Goal: Transaction & Acquisition: Book appointment/travel/reservation

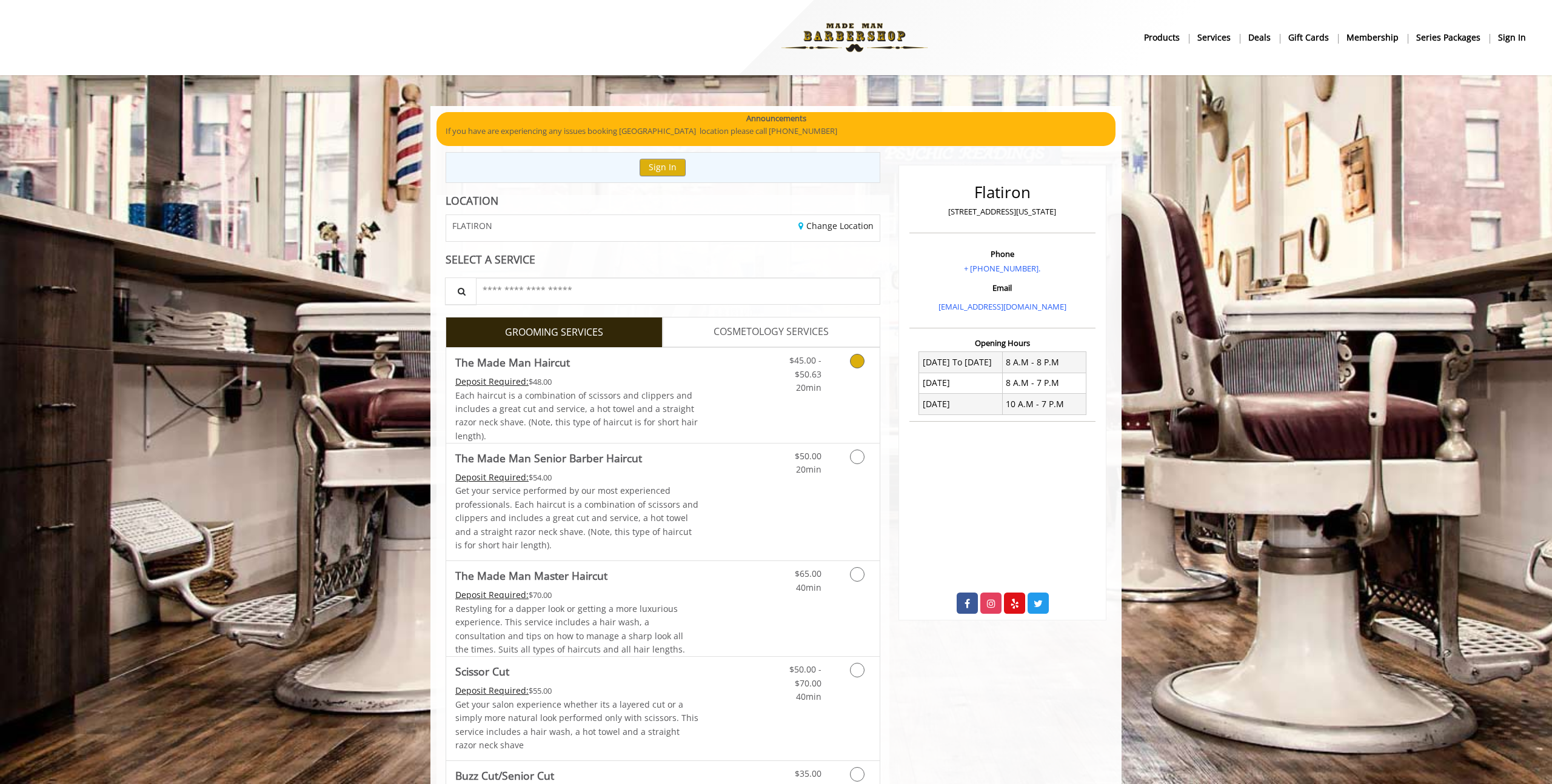
click at [857, 366] on icon "Grooming services" at bounding box center [856, 360] width 14 height 14
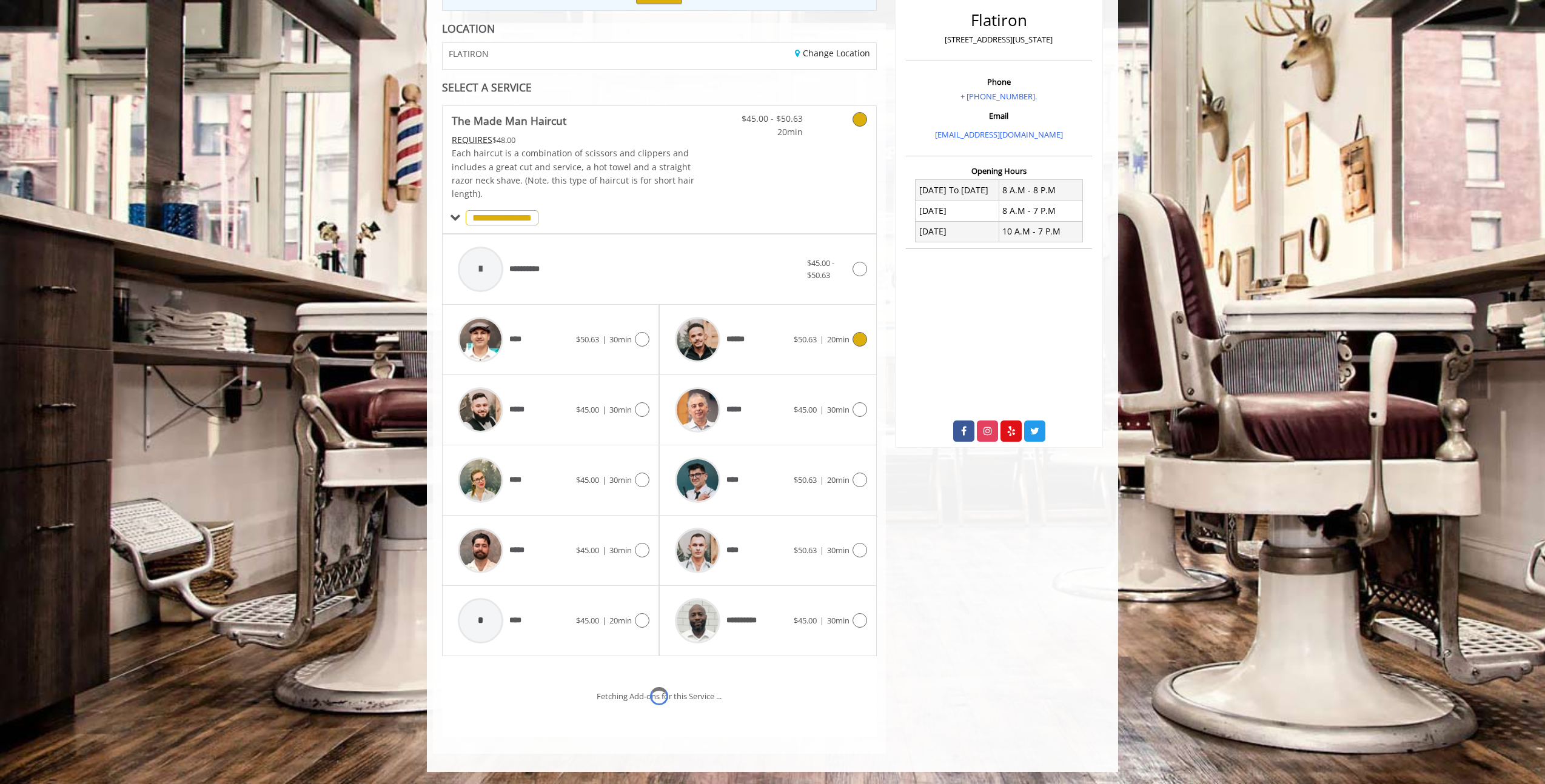
scroll to position [223, 0]
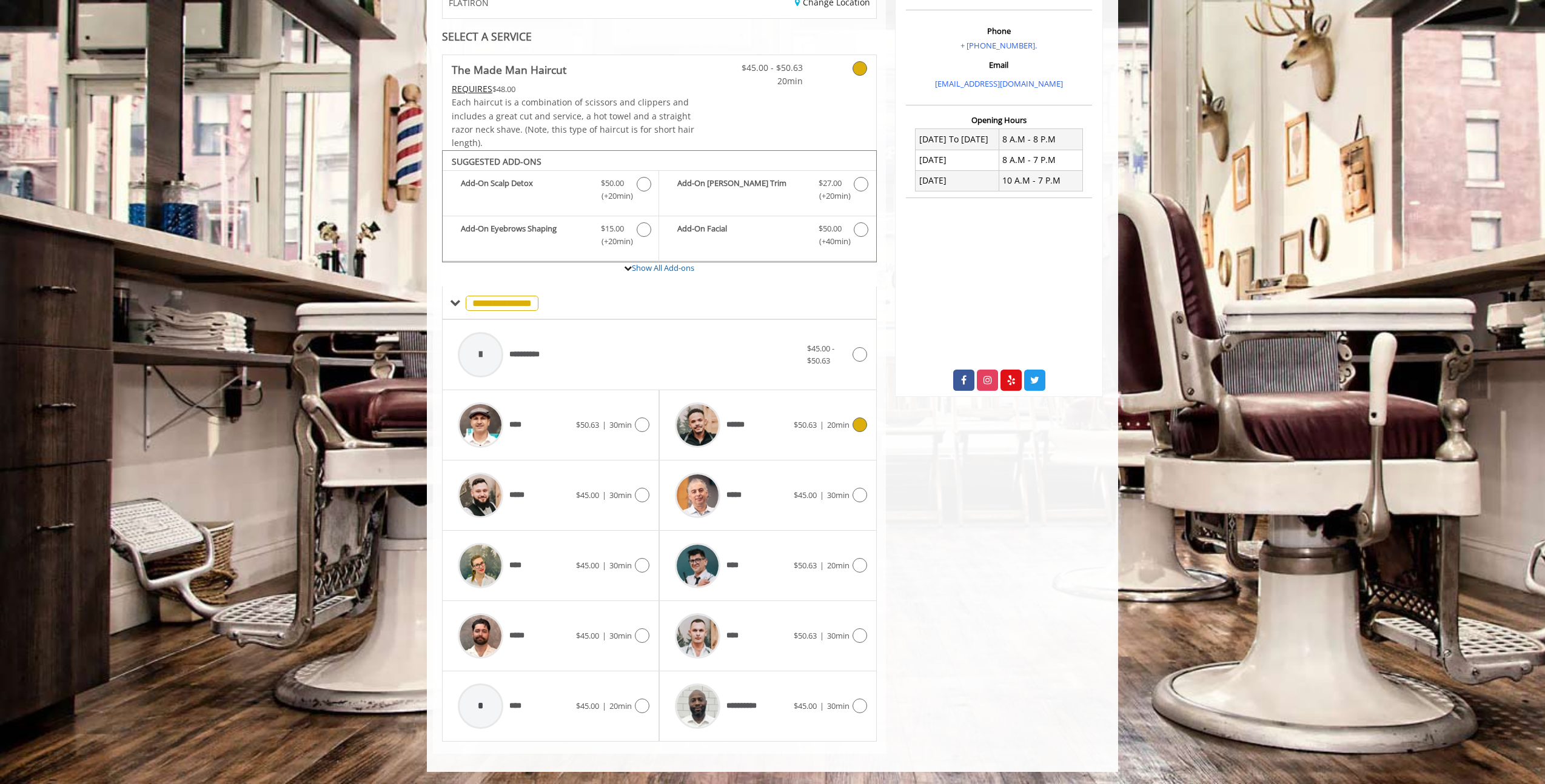
click at [858, 428] on icon at bounding box center [859, 425] width 14 height 14
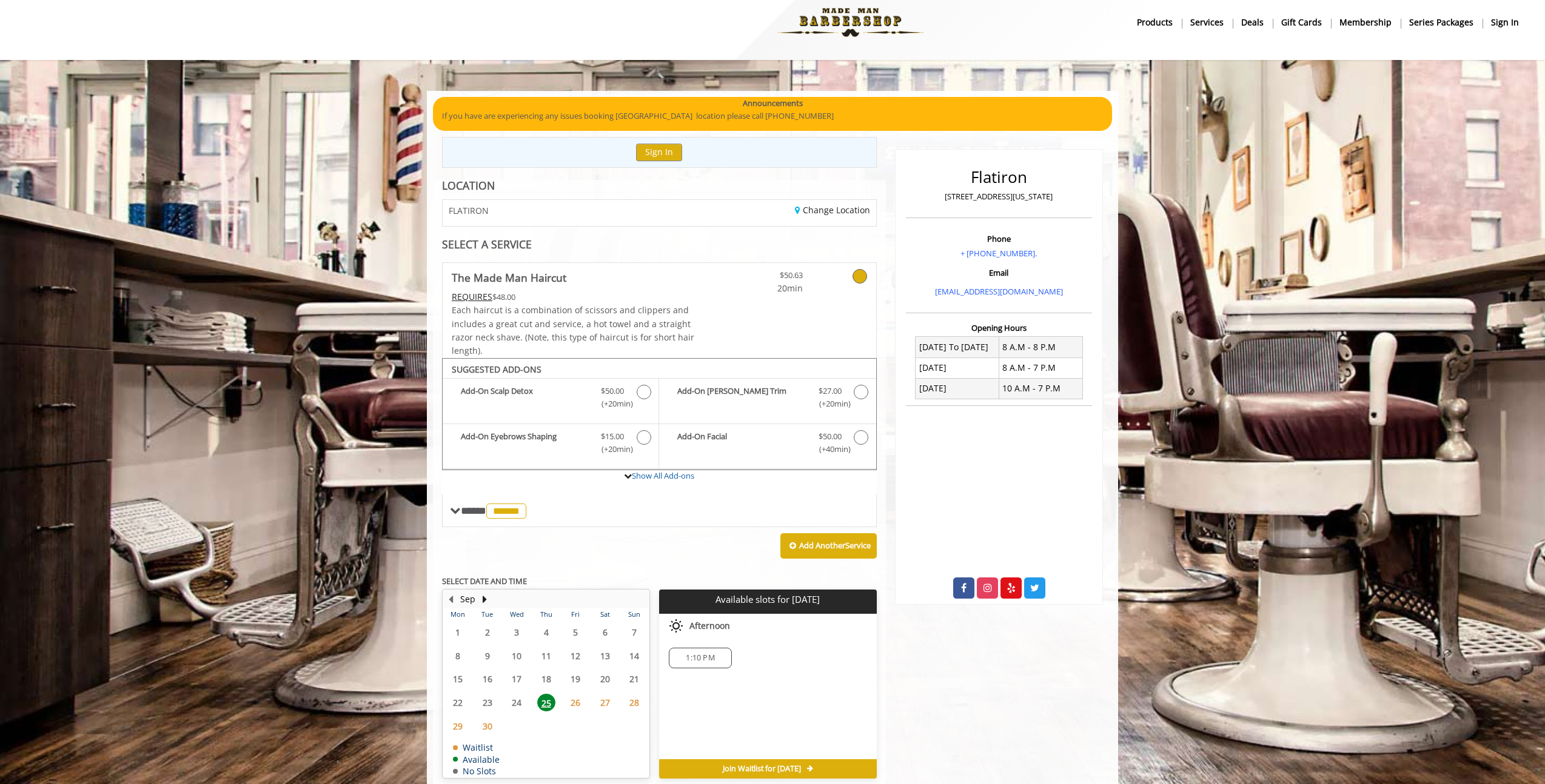
scroll to position [70, 0]
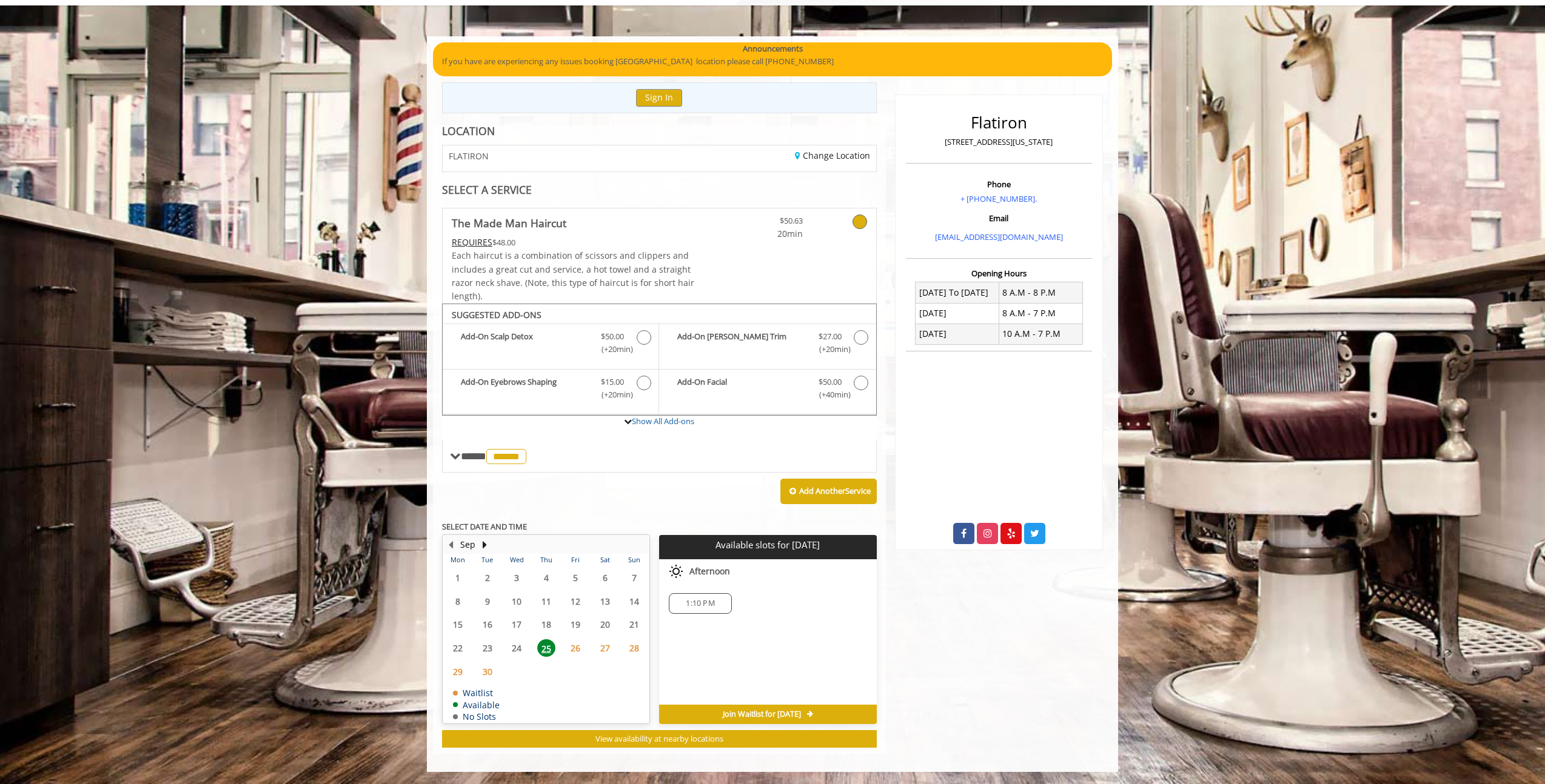
click at [766, 576] on div "Afternoon" at bounding box center [767, 571] width 217 height 25
click at [813, 629] on div "Choose a time below for Thu, Sep 25 2025 Afternoon 1:10 PM" at bounding box center [767, 632] width 217 height 146
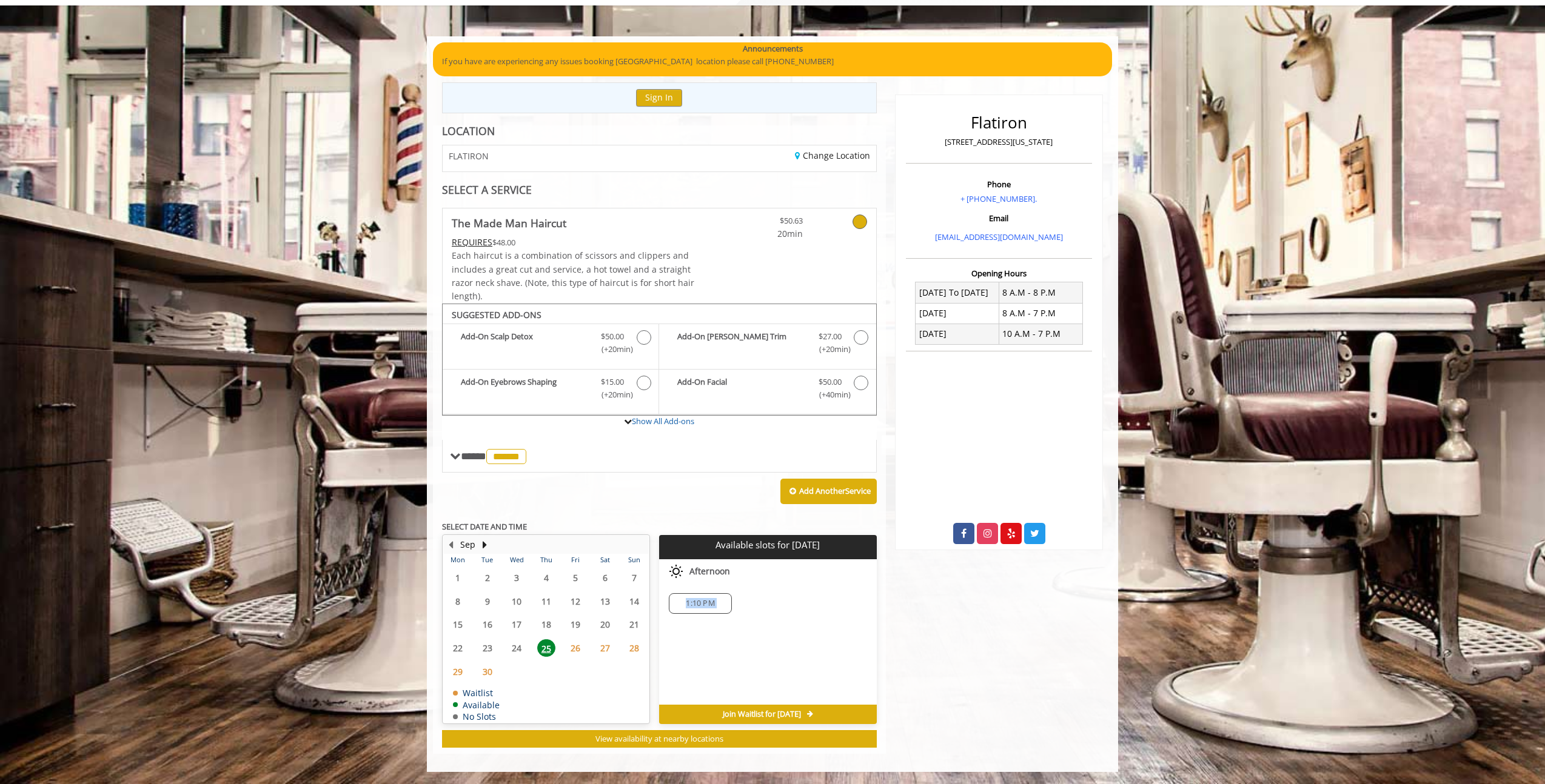
click at [813, 629] on div "Choose a time below for Thu, Sep 25 2025 Afternoon 1:10 PM" at bounding box center [767, 632] width 217 height 146
click at [811, 629] on div "Choose a time below for Thu, Sep 25 2025 Afternoon 1:10 PM" at bounding box center [767, 632] width 217 height 146
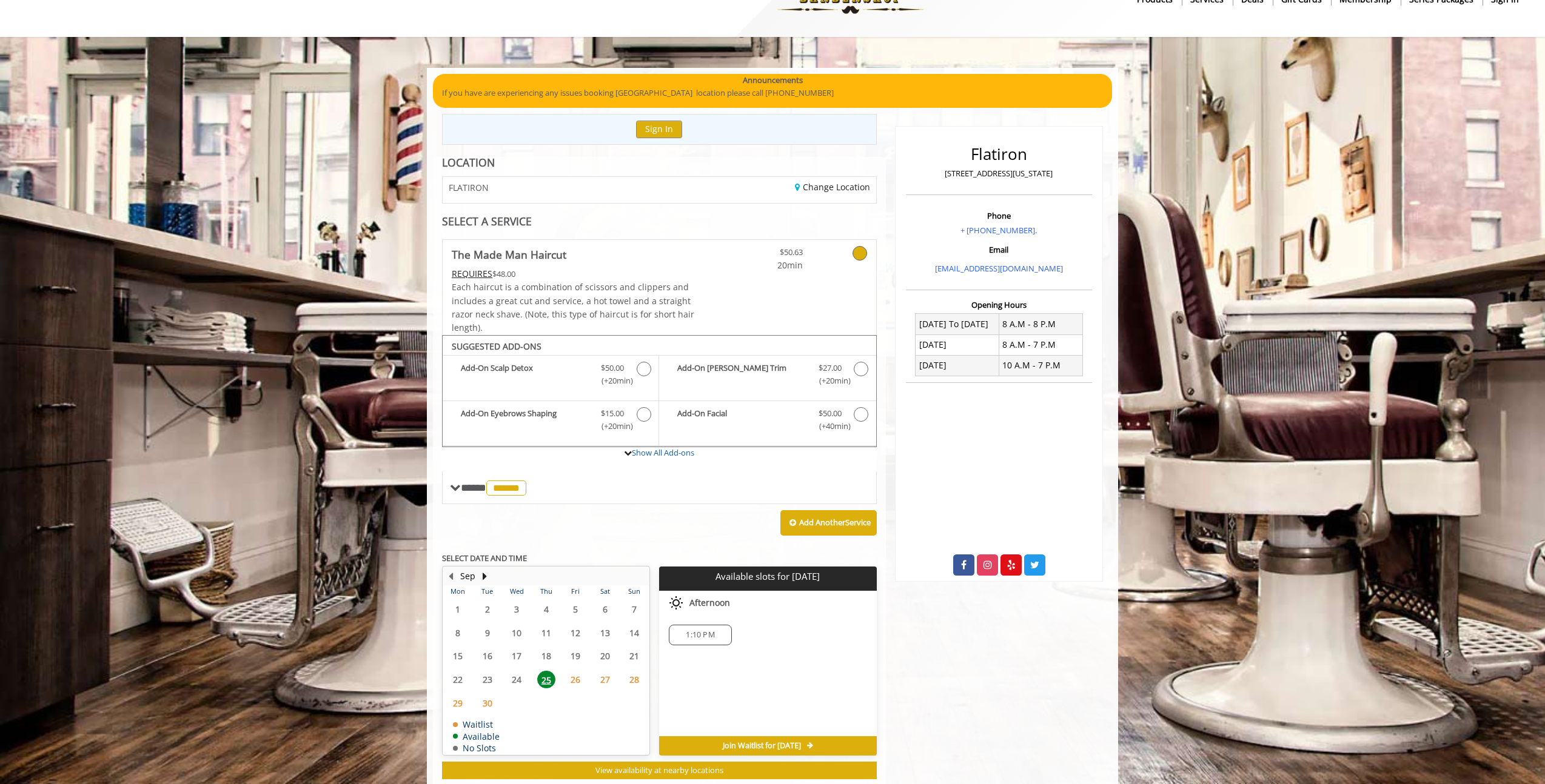
scroll to position [0, 0]
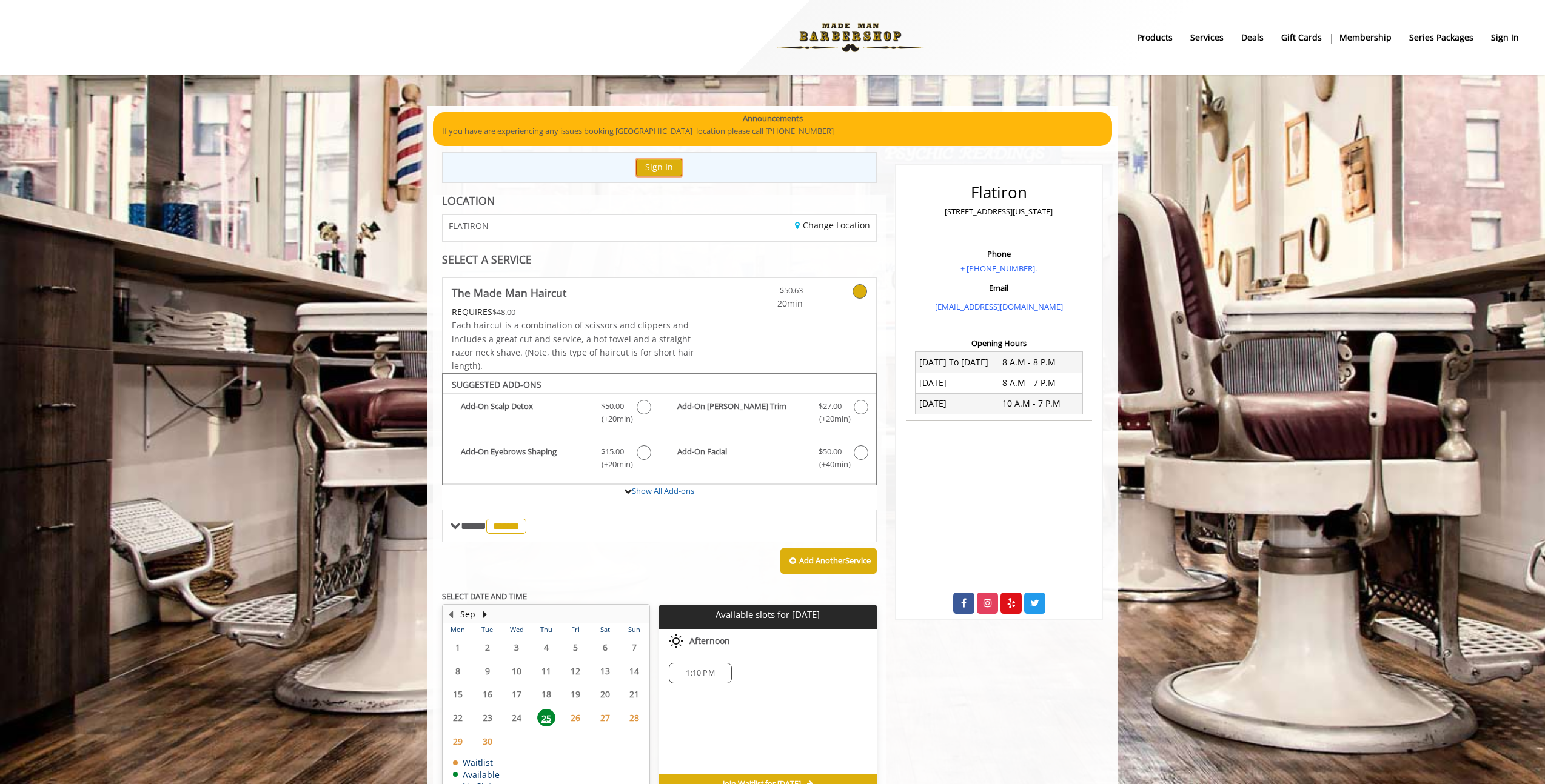
click at [661, 160] on button "Sign In" at bounding box center [658, 167] width 46 height 18
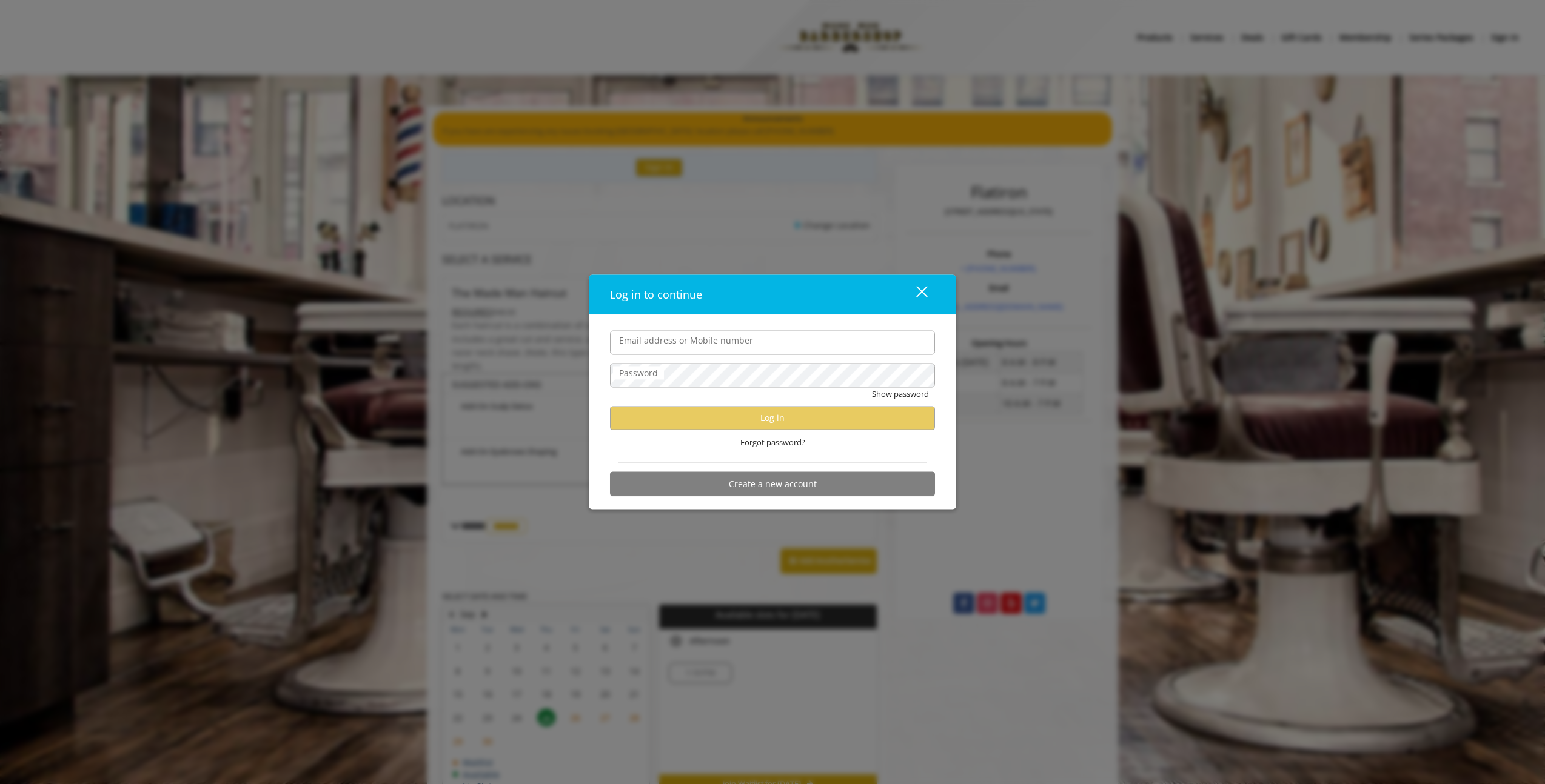
click at [783, 337] on input "Email address or Mobile number" at bounding box center [772, 342] width 325 height 25
type input "**********"
click at [872, 387] on button "Show password" at bounding box center [901, 392] width 57 height 12
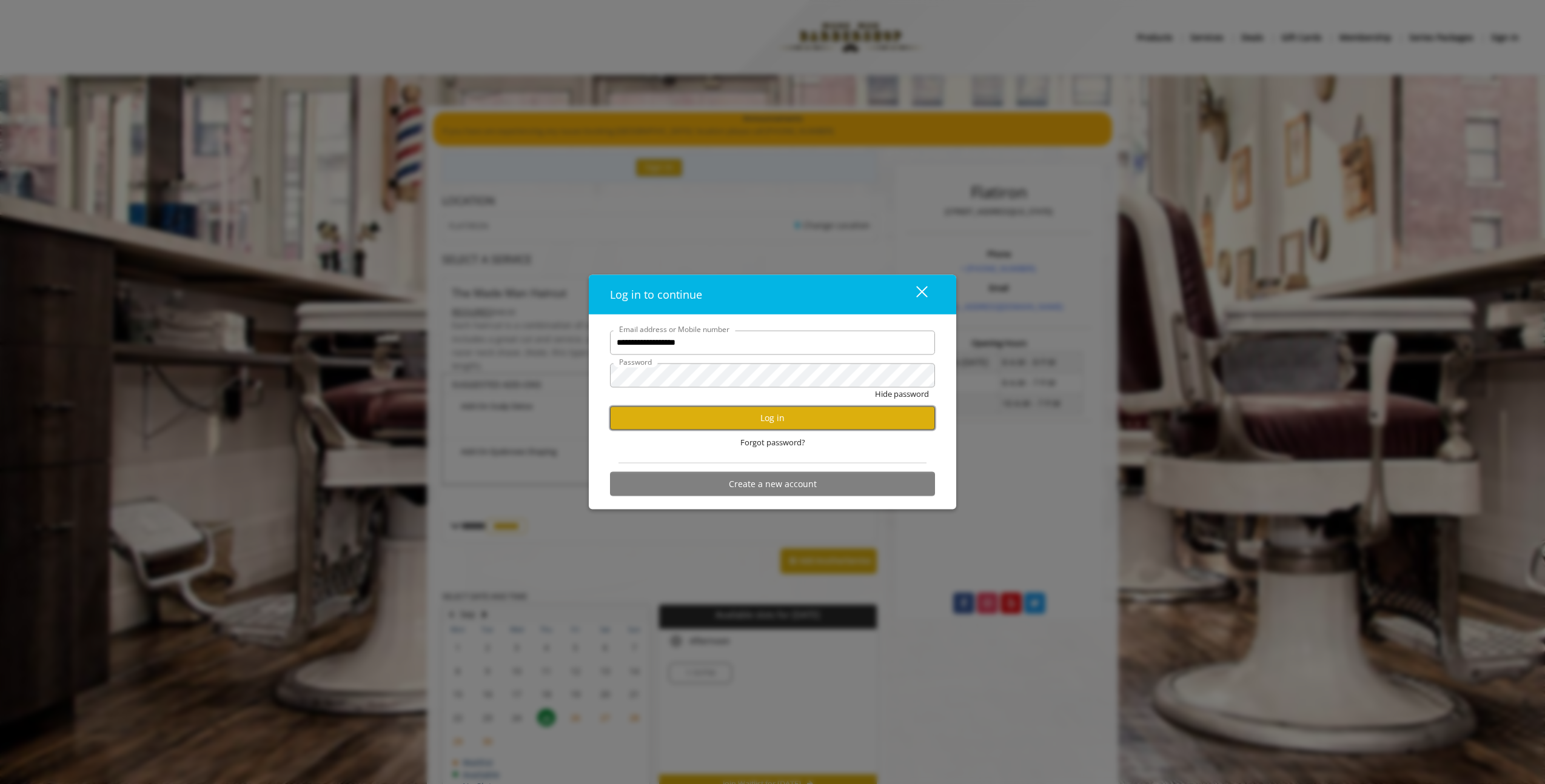
click at [791, 414] on button "Log in" at bounding box center [772, 417] width 325 height 24
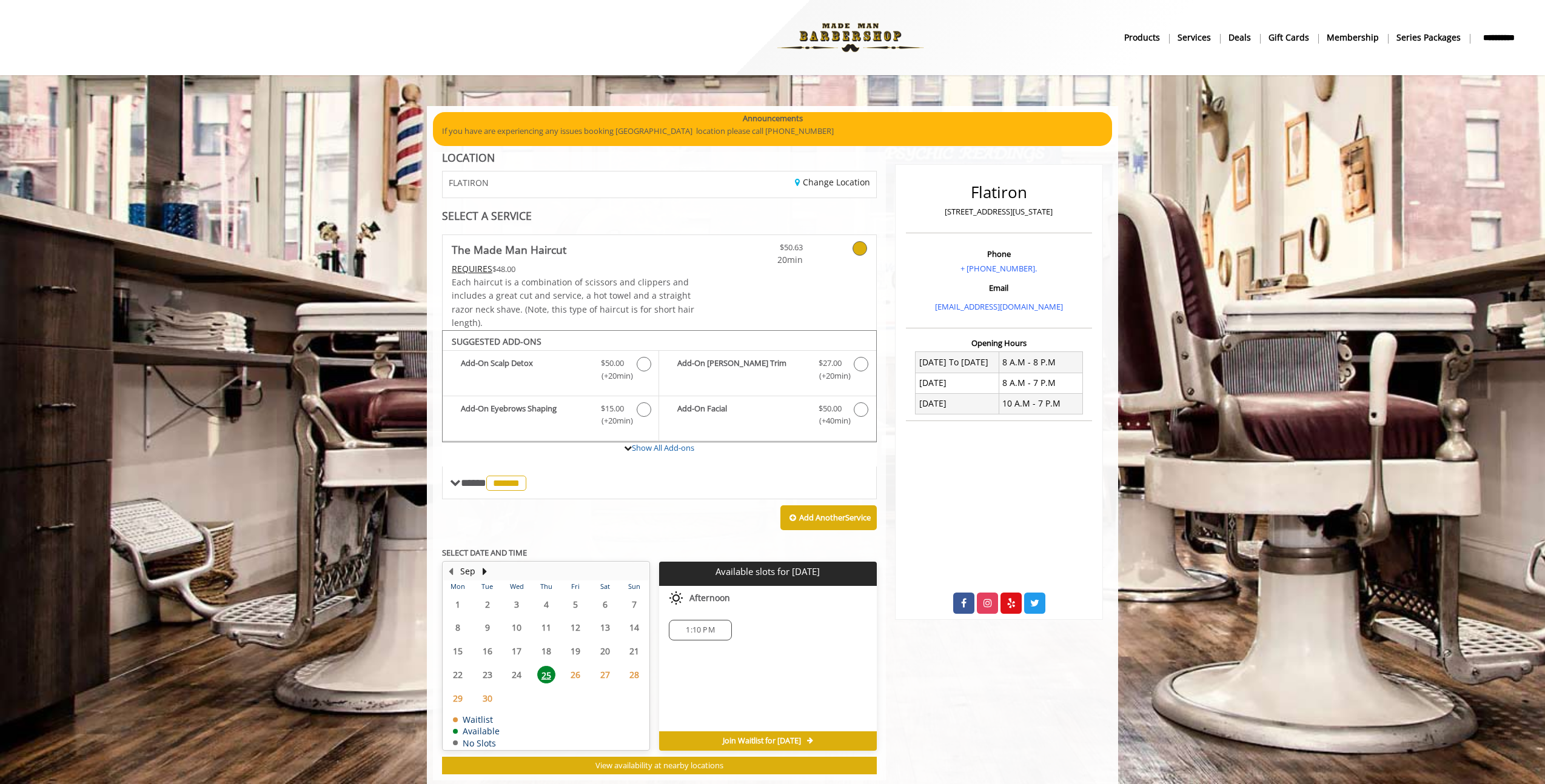
click at [1490, 42] on b "**********" at bounding box center [1498, 38] width 41 height 13
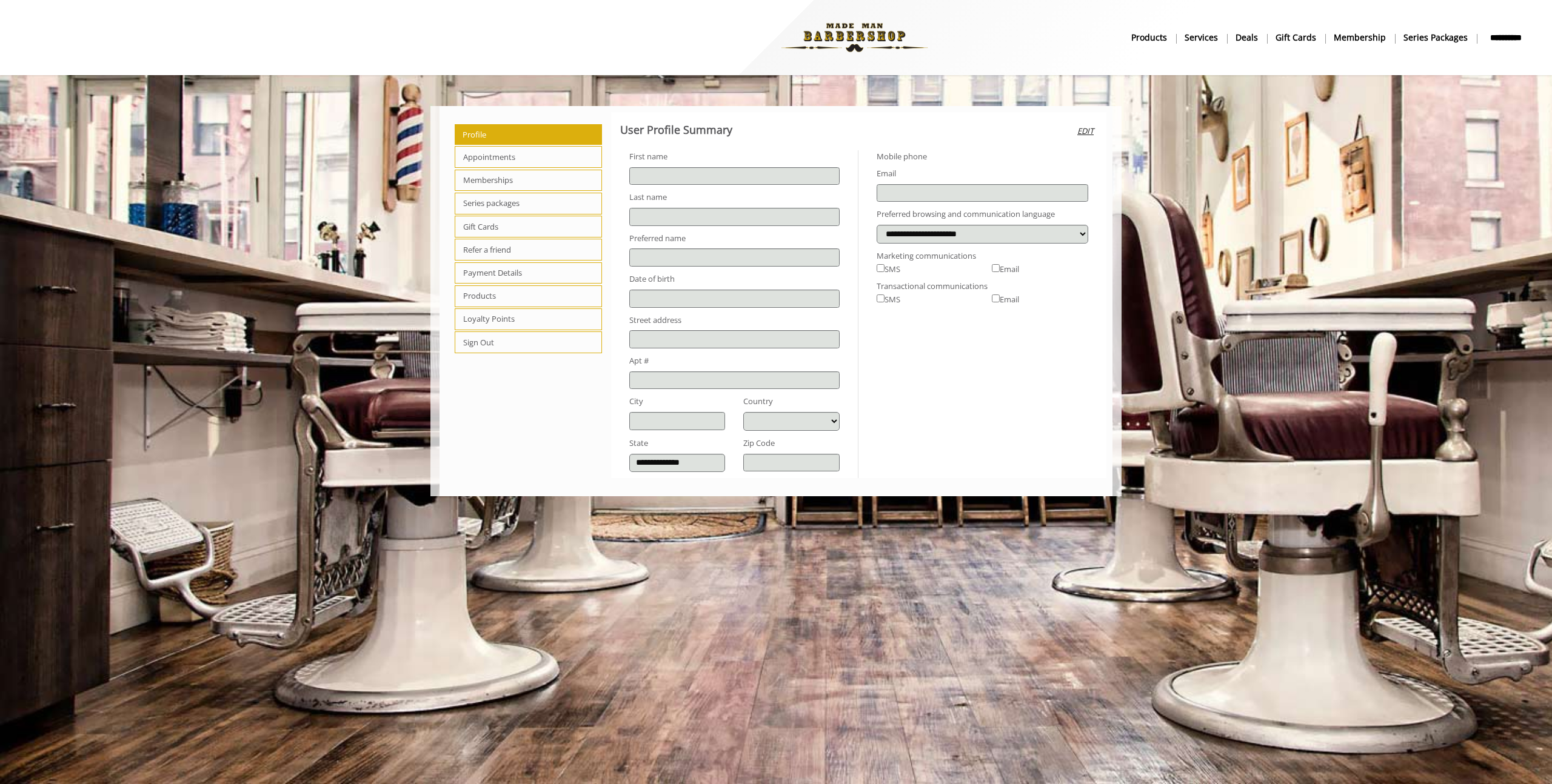
type input "****"
type input "*****"
type input "**********"
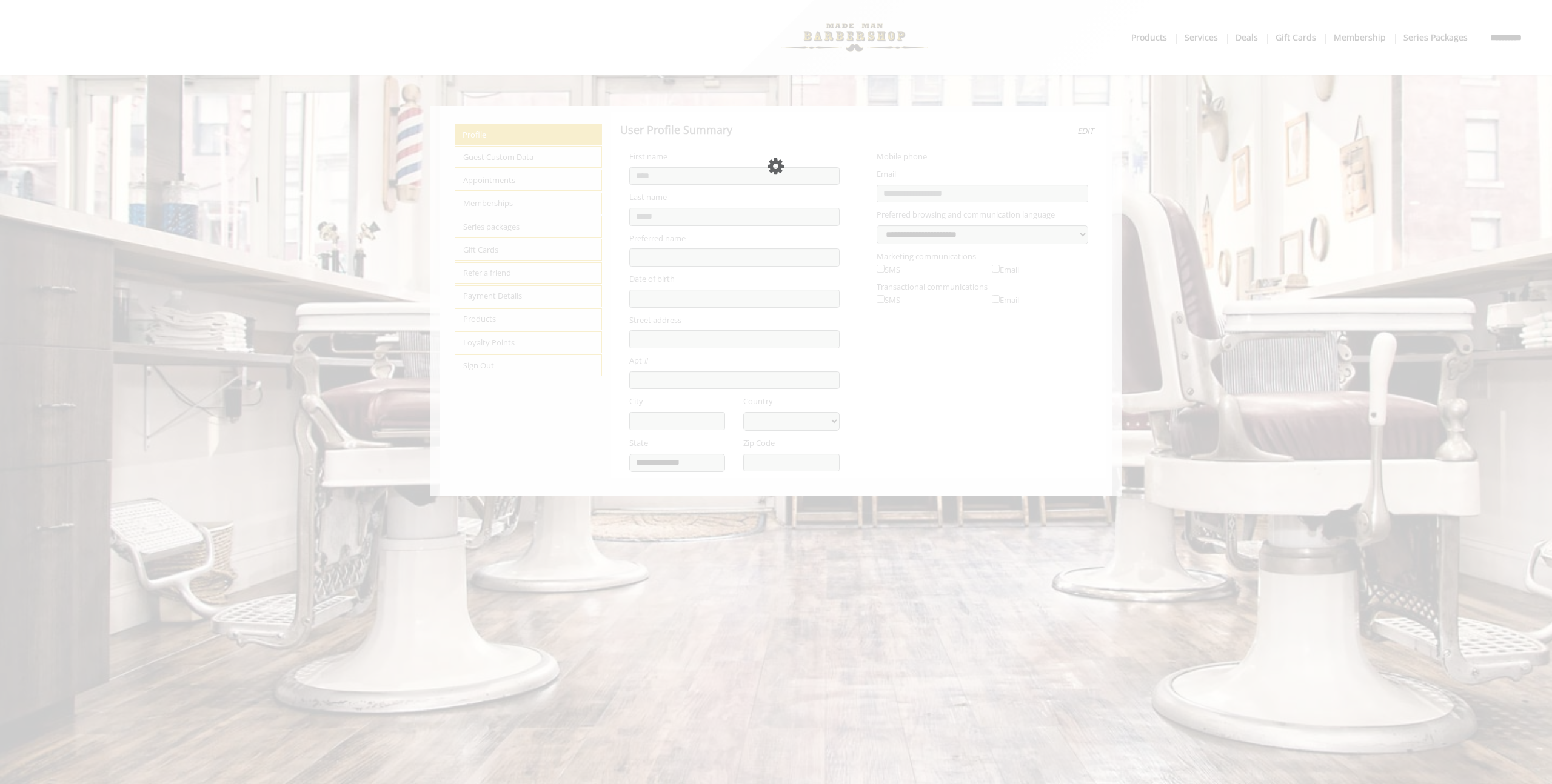
select select "***"
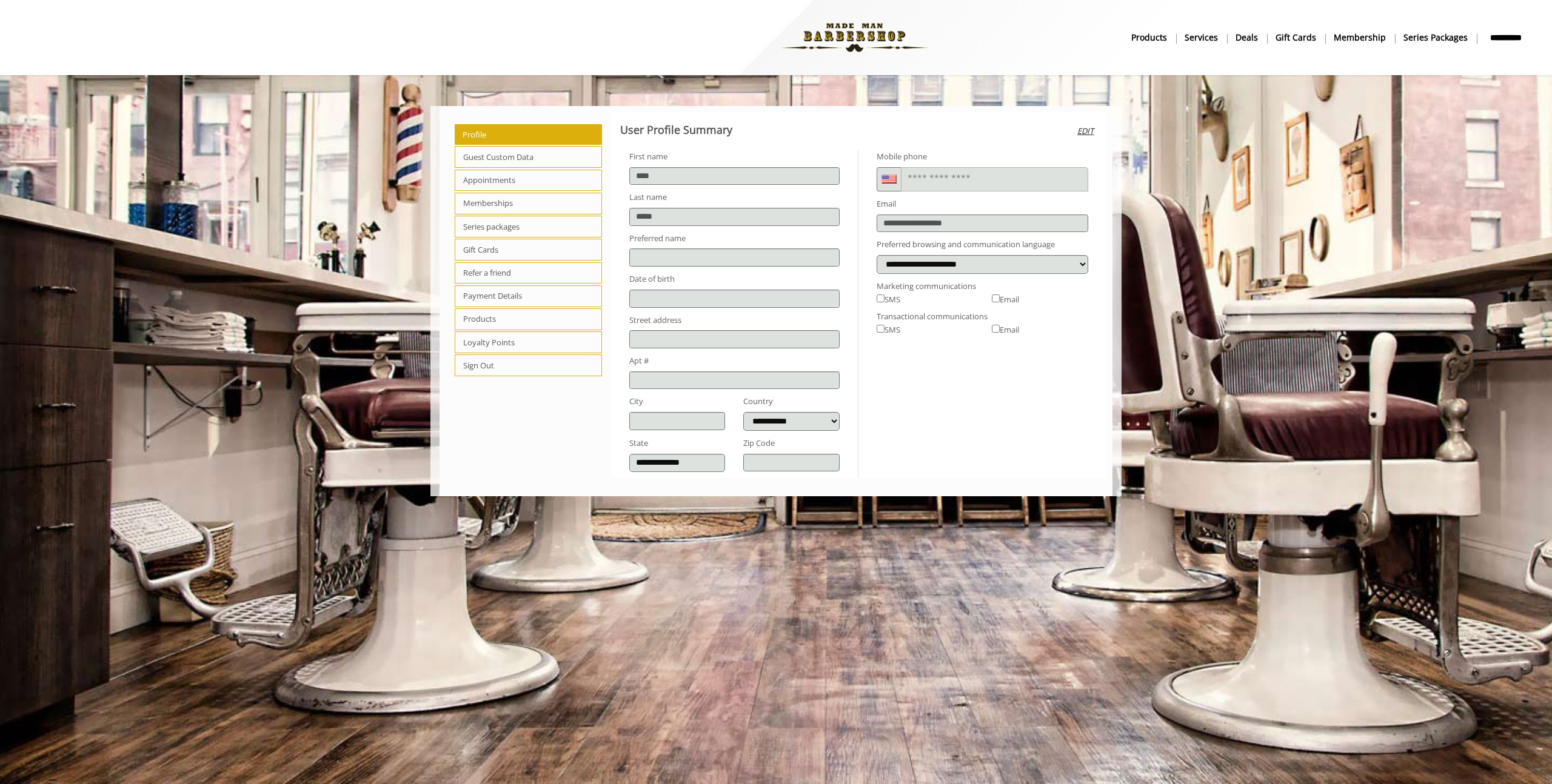
click at [490, 184] on span "Appointments" at bounding box center [529, 180] width 148 height 22
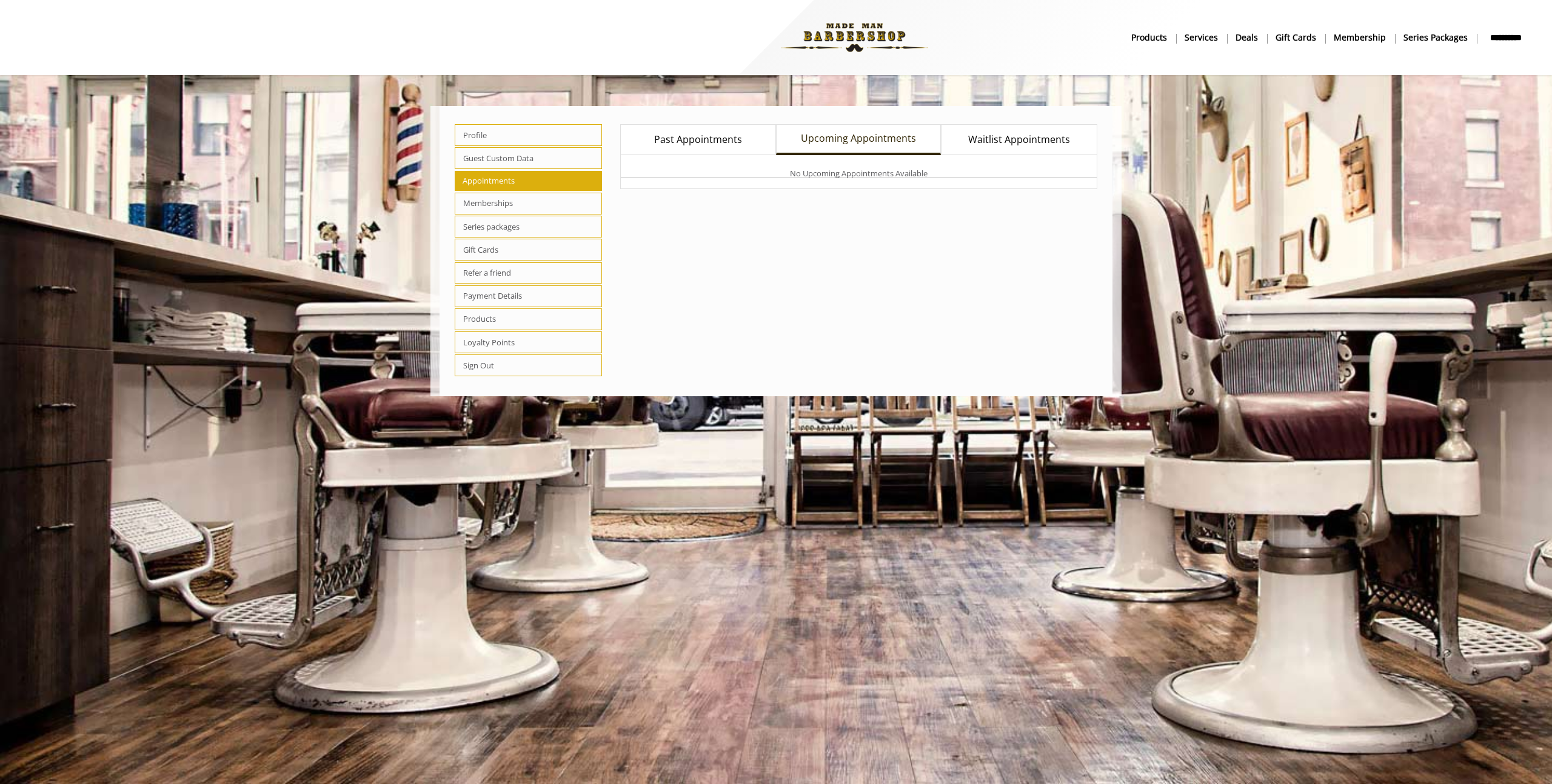
click at [698, 146] on span "Past Appointments" at bounding box center [697, 140] width 88 height 16
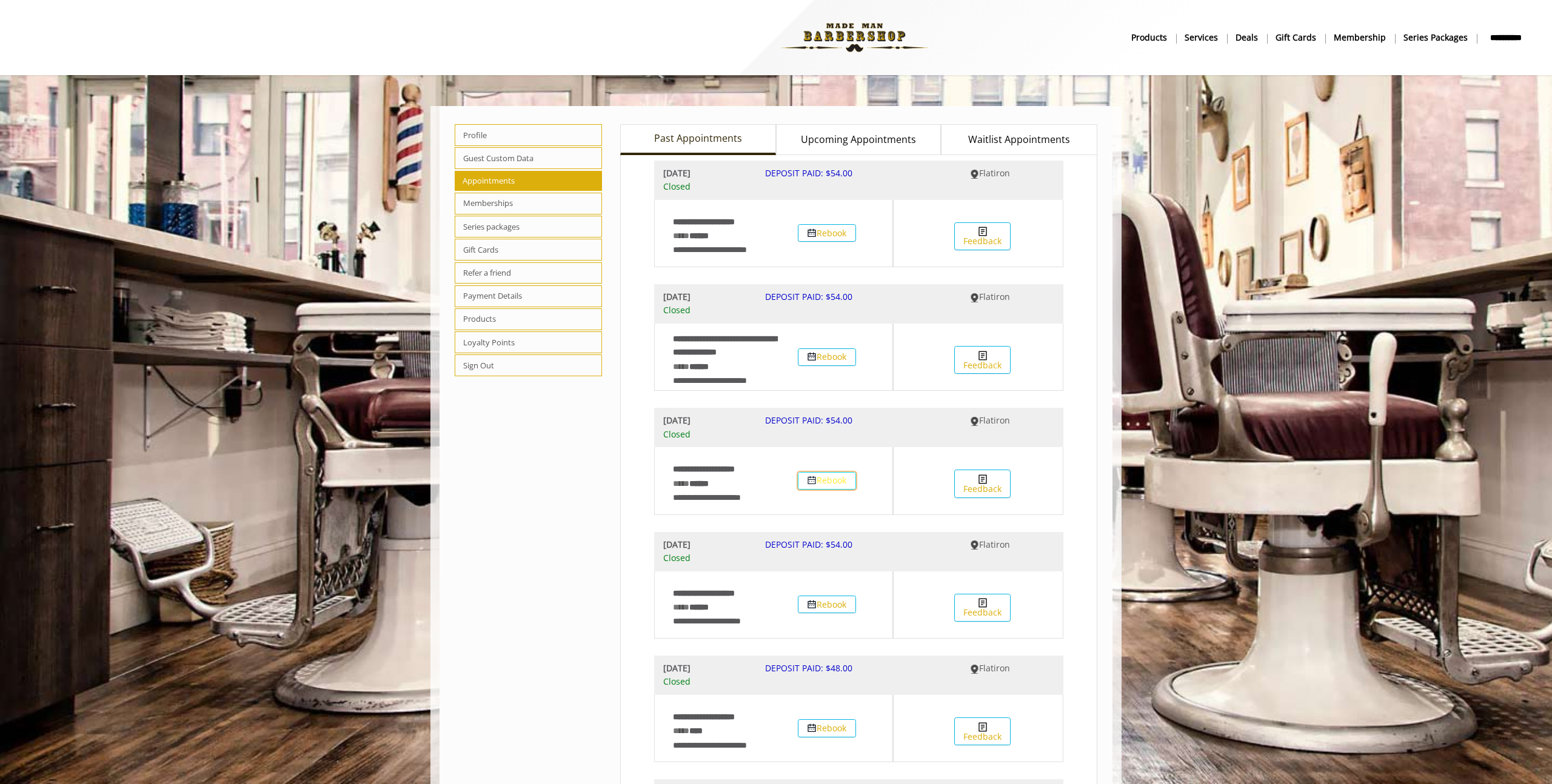
click at [829, 481] on button "Rebook" at bounding box center [827, 480] width 59 height 18
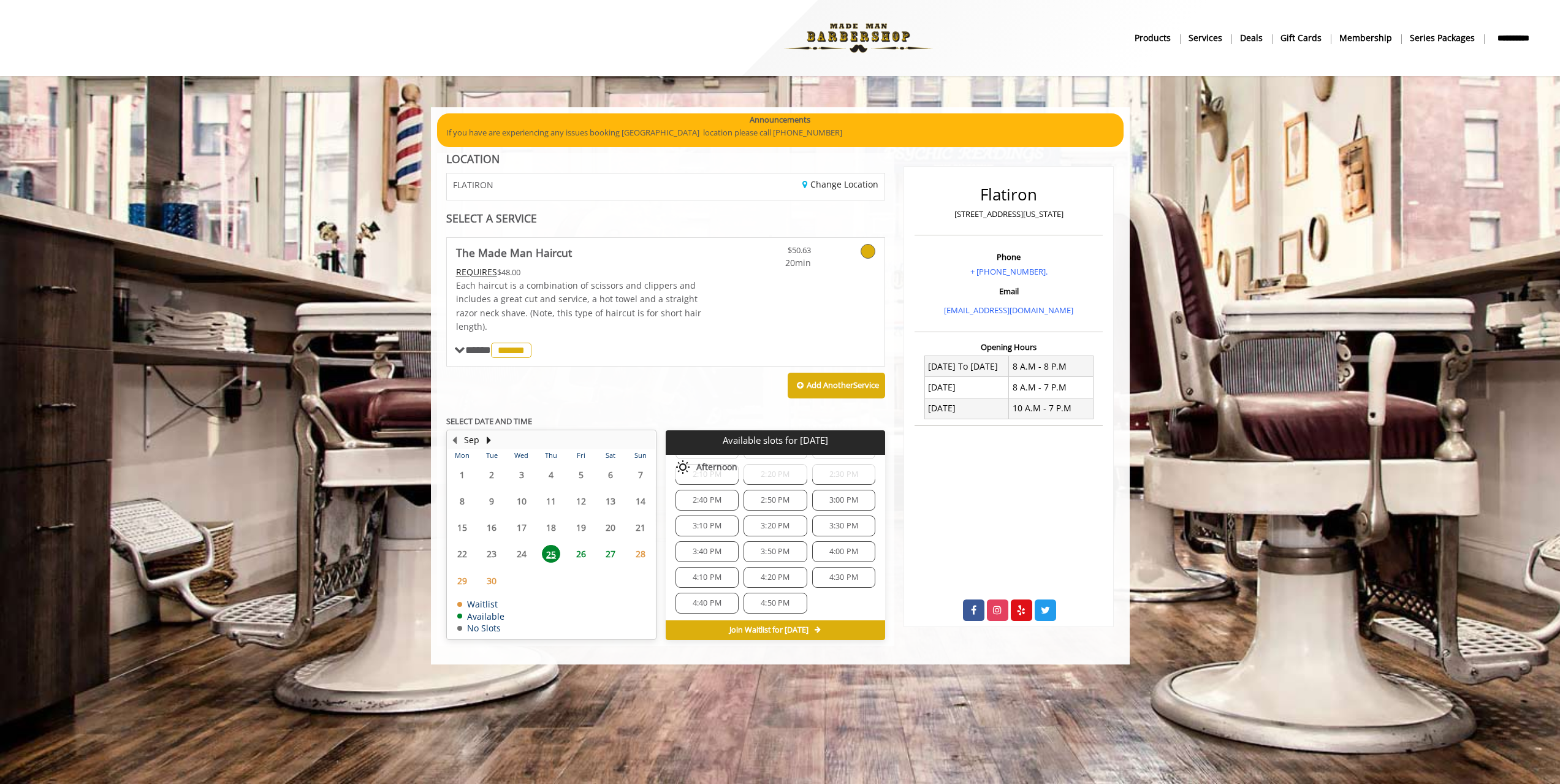
scroll to position [103, 0]
click at [838, 553] on span "4:00 PM" at bounding box center [844, 551] width 29 height 10
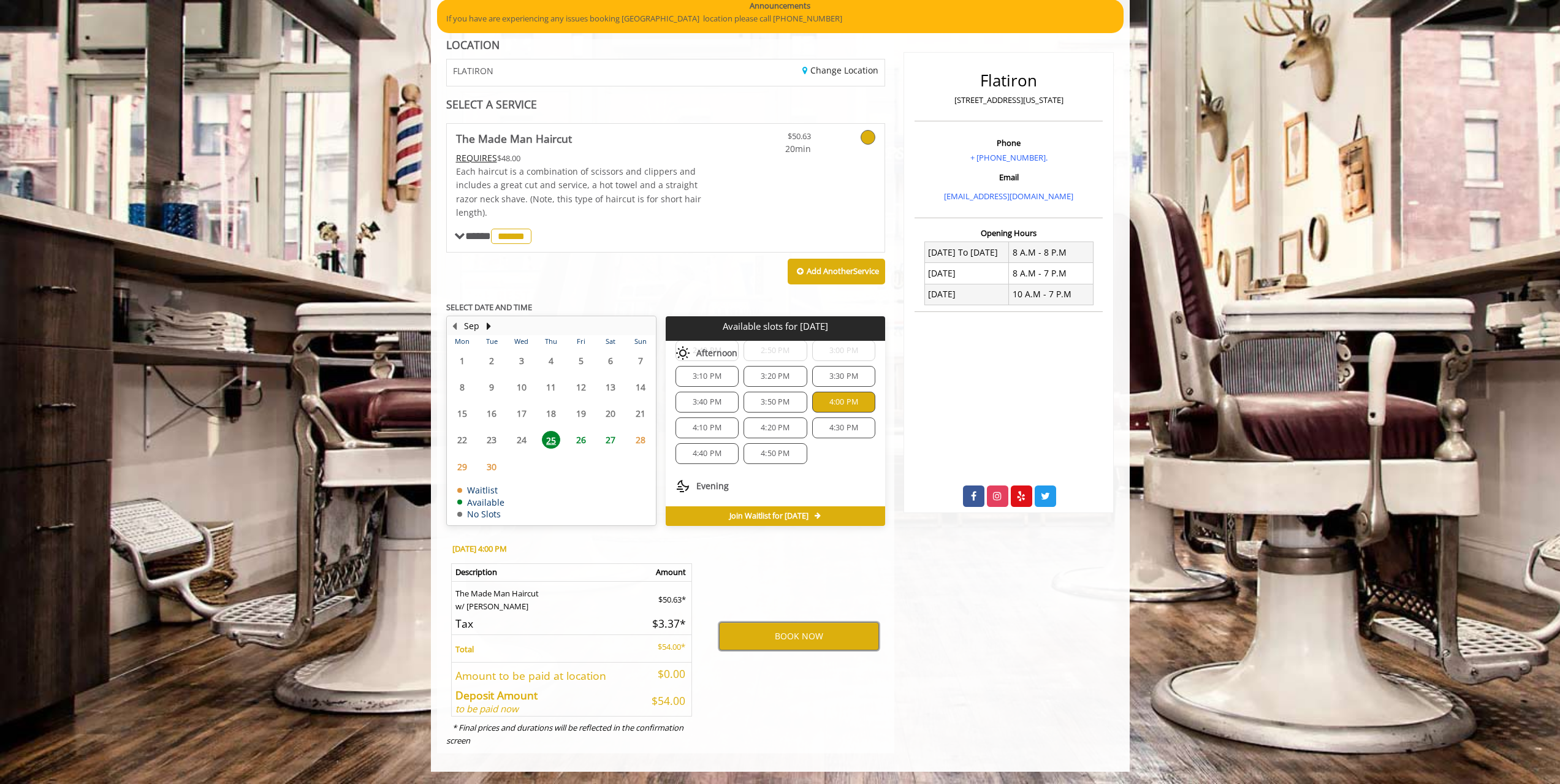
scroll to position [140, 0]
click at [800, 635] on button "BOOK NOW" at bounding box center [799, 635] width 160 height 28
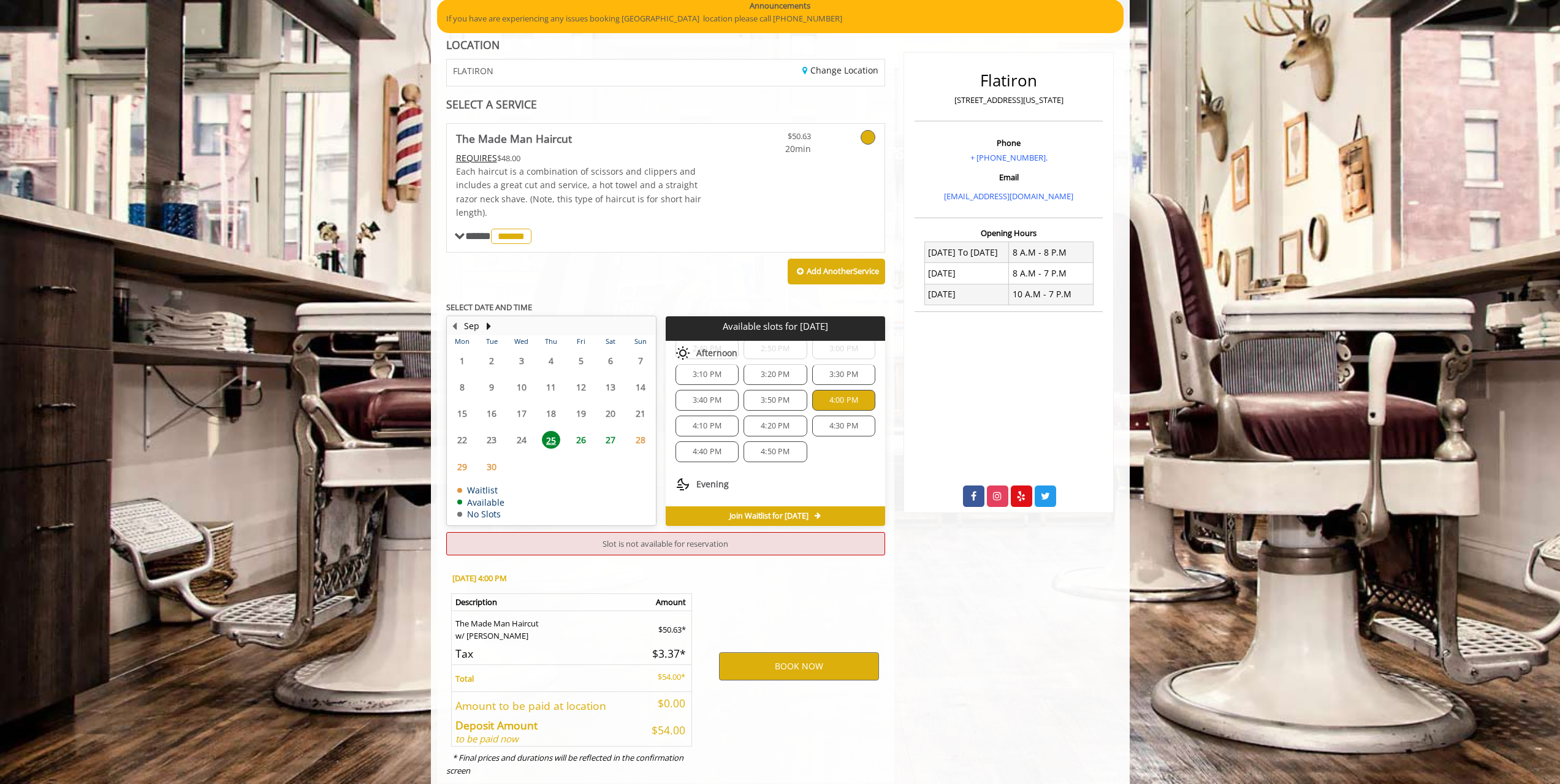
click at [835, 396] on span "4:00 PM" at bounding box center [844, 400] width 29 height 10
click at [710, 425] on span "4:10 PM" at bounding box center [707, 428] width 29 height 10
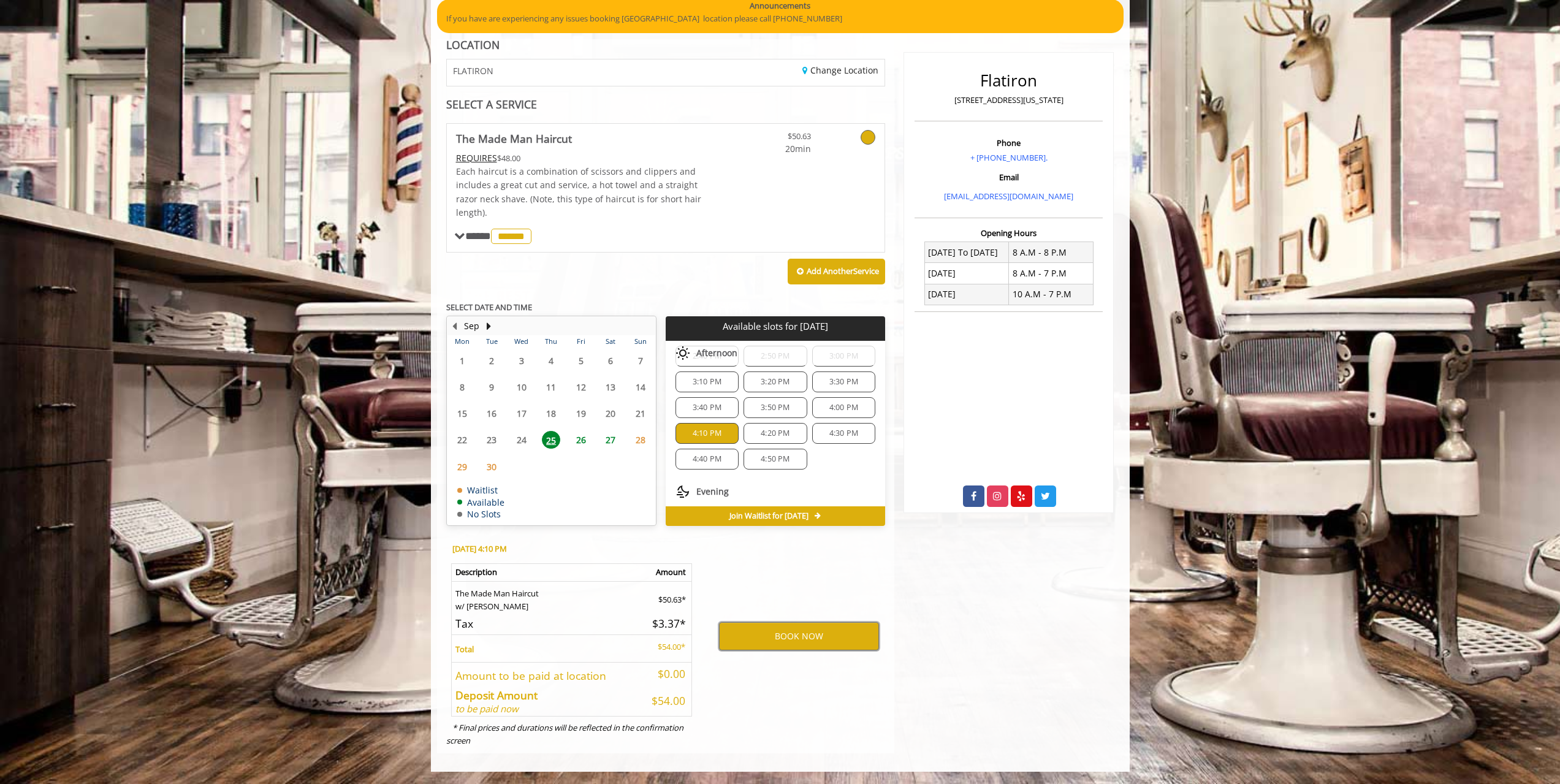
scroll to position [143, 0]
click at [810, 640] on button "BOOK NOW" at bounding box center [799, 635] width 160 height 28
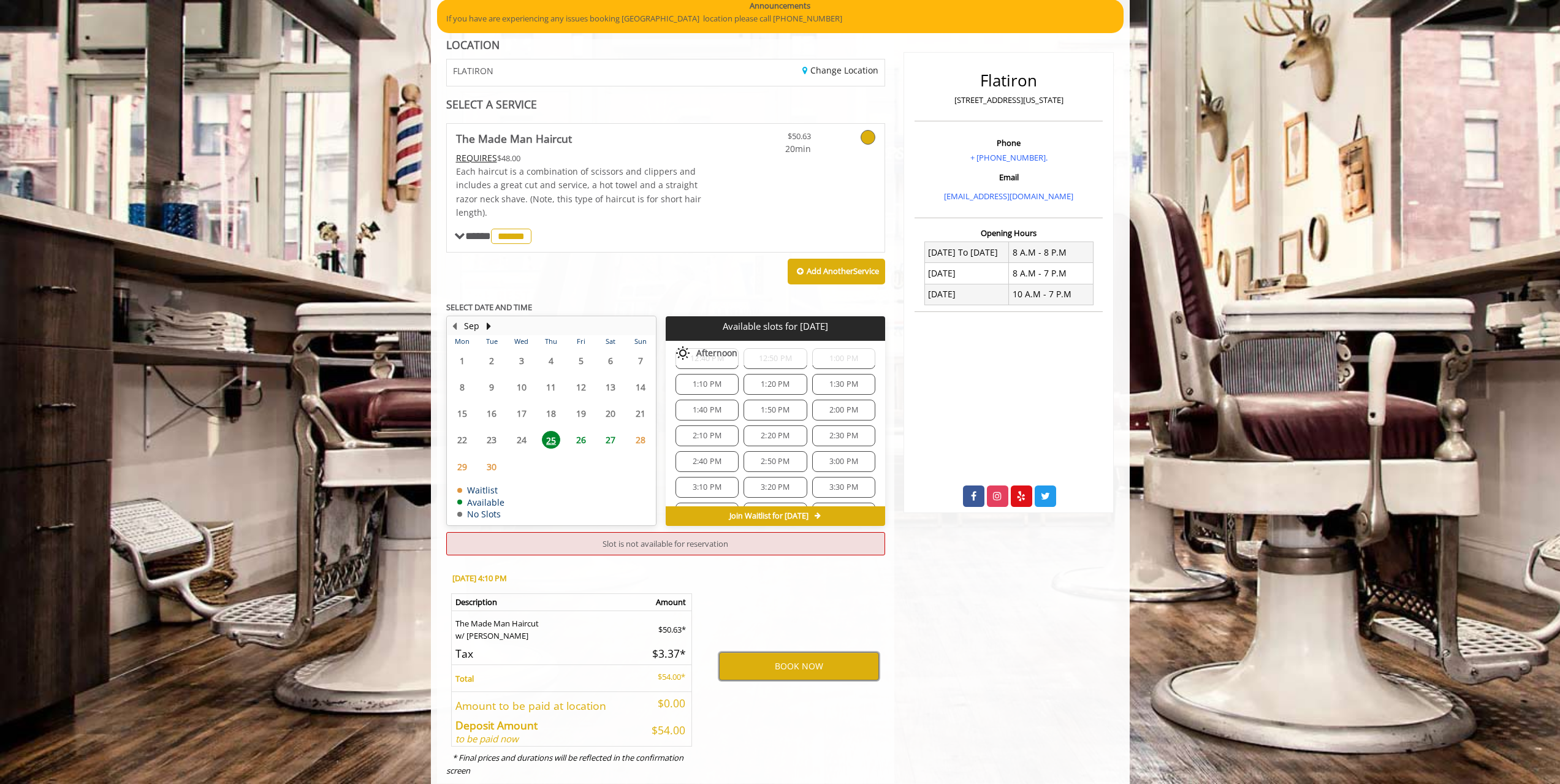
scroll to position [0, 0]
click at [843, 411] on span "1:30 PM" at bounding box center [844, 411] width 29 height 10
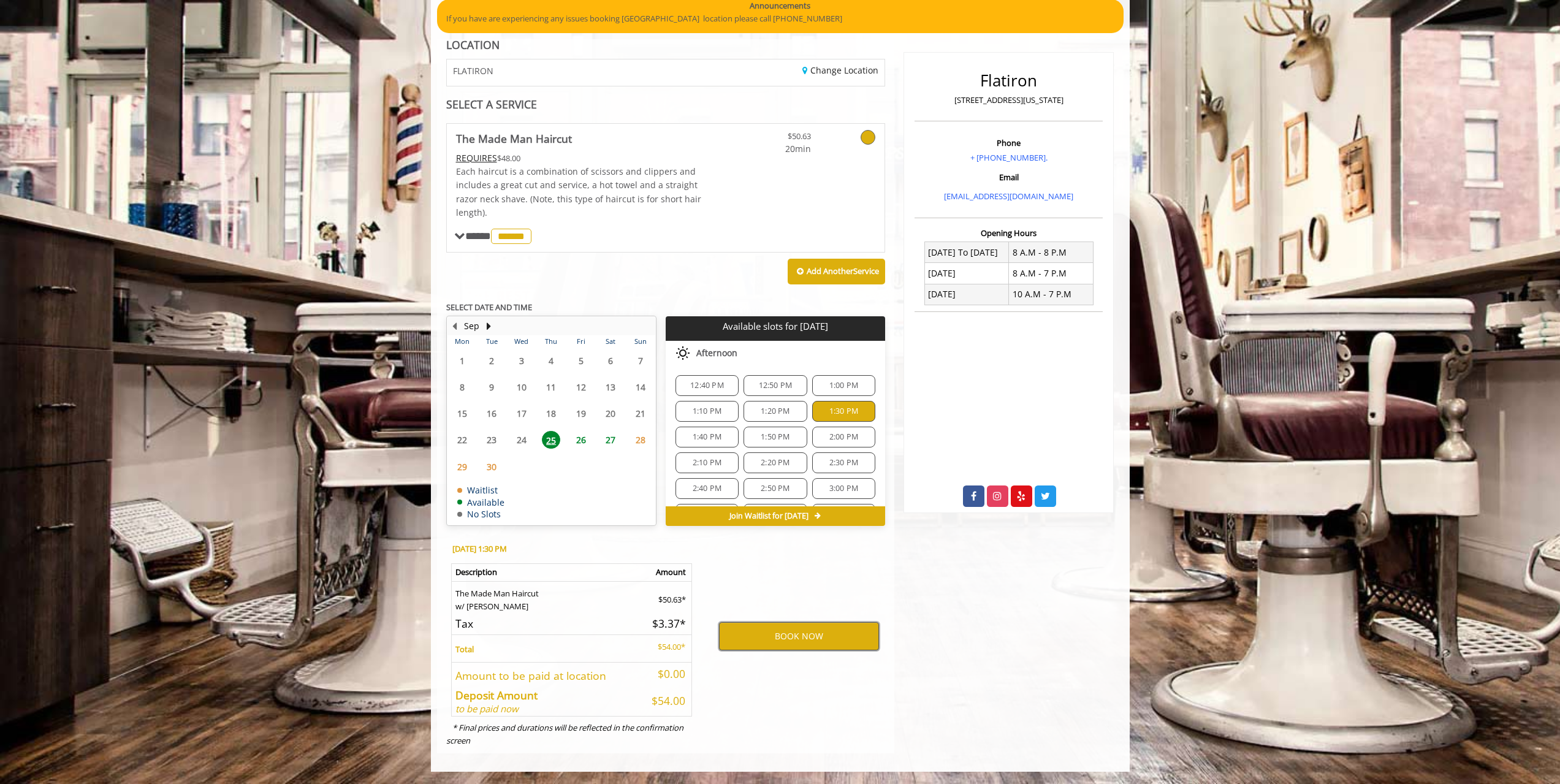
click at [811, 637] on button "BOOK NOW" at bounding box center [799, 635] width 160 height 28
